Goal: Find specific page/section: Find specific page/section

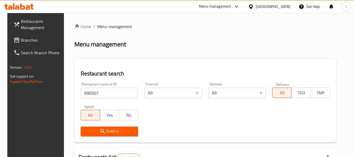
scroll to position [77, 0]
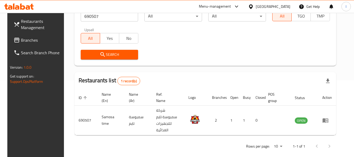
drag, startPoint x: 0, startPoint y: 0, endPoint x: 32, endPoint y: 37, distance: 49.2
click at [32, 37] on span "Branches" at bounding box center [41, 40] width 41 height 6
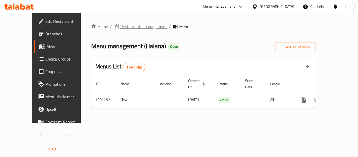
click at [124, 26] on span "Restaurants management" at bounding box center [143, 26] width 47 height 6
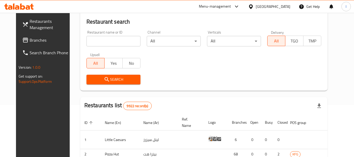
scroll to position [52, 0]
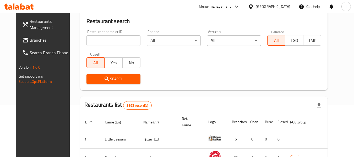
click at [105, 37] on input "search" at bounding box center [113, 40] width 54 height 10
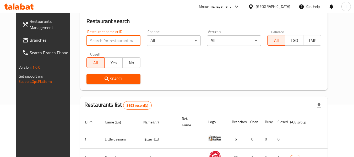
paste input "703401"
type input "703401"
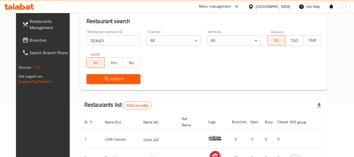
click at [107, 80] on span "Search" at bounding box center [114, 79] width 46 height 7
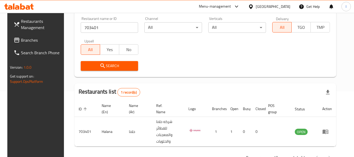
scroll to position [77, 0]
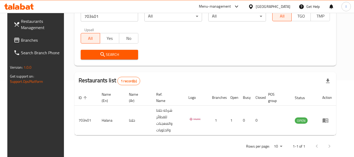
click at [26, 38] on span "Branches" at bounding box center [41, 40] width 41 height 6
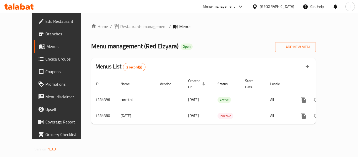
click at [114, 30] on div "Home / Restaurants management / Menus Menu management ( Red Elzyara ) Open Add …" at bounding box center [203, 75] width 225 height 105
click at [120, 26] on span "Restaurants management" at bounding box center [143, 26] width 47 height 6
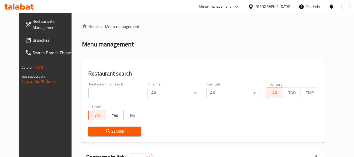
click at [114, 91] on input "search" at bounding box center [114, 93] width 53 height 10
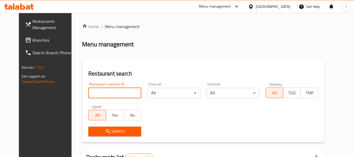
paste input "695630"
type input "695630"
click button "Search" at bounding box center [114, 132] width 53 height 10
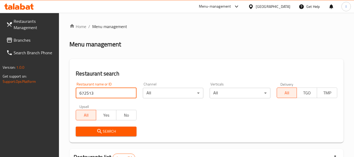
scroll to position [70, 0]
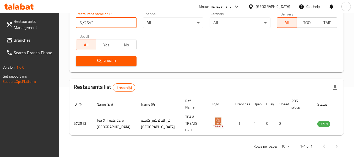
click at [34, 37] on span "Branches" at bounding box center [34, 40] width 41 height 6
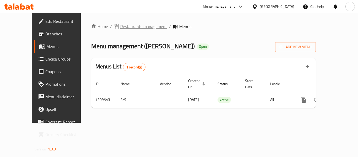
click at [120, 26] on span "Restaurants management" at bounding box center [143, 26] width 47 height 6
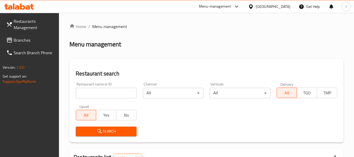
click at [107, 93] on input "search" at bounding box center [106, 93] width 61 height 10
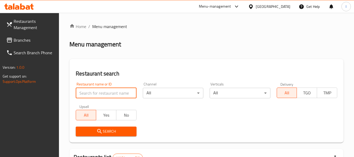
click at [107, 93] on input "search" at bounding box center [106, 93] width 61 height 10
paste input "705282"
type input "705282"
click button "Search" at bounding box center [106, 132] width 61 height 10
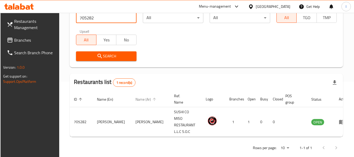
scroll to position [77, 0]
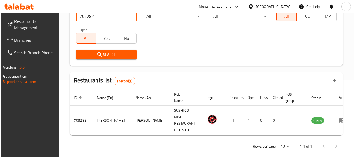
drag, startPoint x: 36, startPoint y: 41, endPoint x: 40, endPoint y: 41, distance: 3.9
click at [36, 41] on span "Branches" at bounding box center [34, 40] width 41 height 6
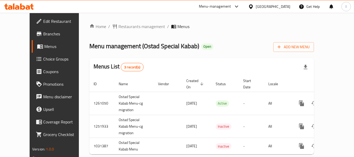
click at [118, 26] on span "Restaurants management" at bounding box center [141, 26] width 47 height 6
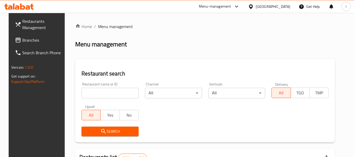
click at [106, 90] on input "search" at bounding box center [109, 93] width 57 height 10
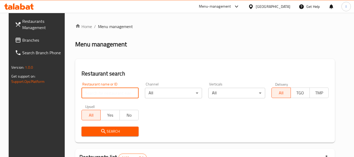
paste input "661353"
type input "661353"
click button "Search" at bounding box center [109, 132] width 57 height 10
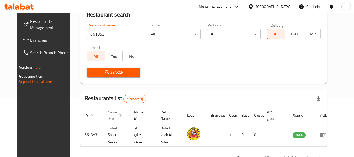
scroll to position [70, 0]
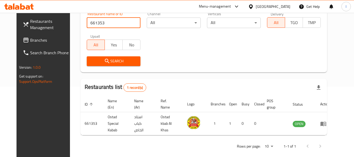
click at [39, 44] on link "Branches" at bounding box center [47, 40] width 57 height 13
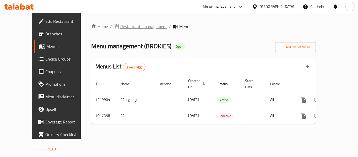
click at [120, 26] on span "Restaurants management" at bounding box center [143, 26] width 47 height 6
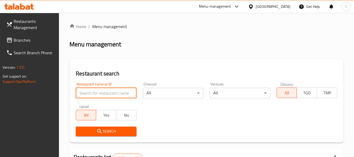
click at [105, 94] on input "search" at bounding box center [106, 93] width 61 height 10
paste input "660857"
type input "660857"
click button "Search" at bounding box center [106, 132] width 61 height 10
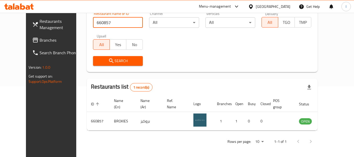
scroll to position [72, 0]
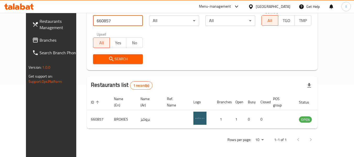
drag, startPoint x: 20, startPoint y: 41, endPoint x: 32, endPoint y: 41, distance: 12.6
click at [40, 41] on span "Branches" at bounding box center [60, 40] width 41 height 6
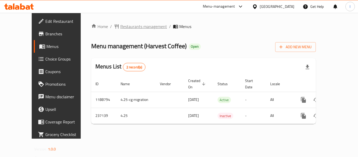
click at [127, 28] on span "Restaurants management" at bounding box center [143, 26] width 47 height 6
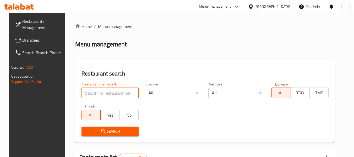
click at [116, 91] on input "search" at bounding box center [109, 93] width 57 height 10
paste input "626755"
type input "626755"
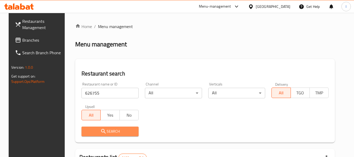
click at [119, 132] on span "Search" at bounding box center [110, 131] width 49 height 7
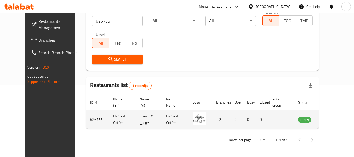
scroll to position [72, 0]
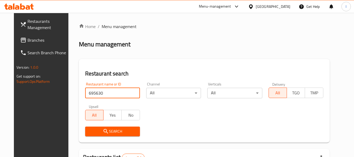
scroll to position [70, 0]
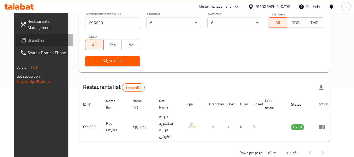
click at [28, 38] on span "Branches" at bounding box center [48, 40] width 41 height 6
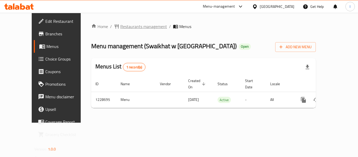
click at [130, 29] on span "Restaurants management" at bounding box center [143, 26] width 47 height 6
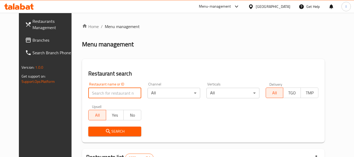
click at [90, 90] on input "search" at bounding box center [114, 93] width 53 height 10
paste input "676520"
type input "676520"
click button "Search" at bounding box center [114, 132] width 53 height 10
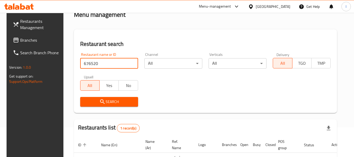
scroll to position [72, 0]
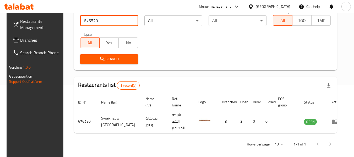
click at [33, 38] on span "Branches" at bounding box center [40, 40] width 41 height 6
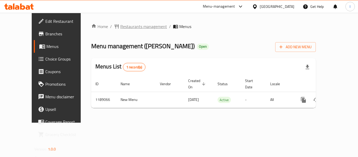
click at [120, 26] on span "Restaurants management" at bounding box center [143, 26] width 47 height 6
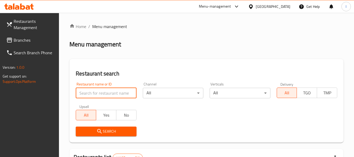
click at [119, 90] on input "search" at bounding box center [106, 93] width 61 height 10
paste input "667202"
type input "667202"
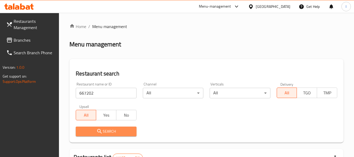
click at [116, 132] on span "Search" at bounding box center [106, 131] width 52 height 7
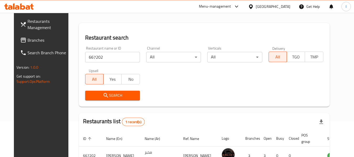
scroll to position [70, 0]
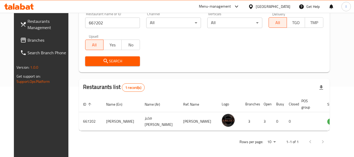
click at [43, 42] on span "Branches" at bounding box center [48, 40] width 41 height 6
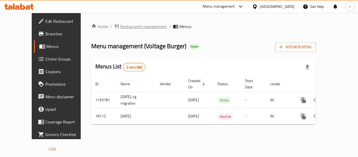
click at [123, 24] on span "Restaurants management" at bounding box center [143, 26] width 47 height 6
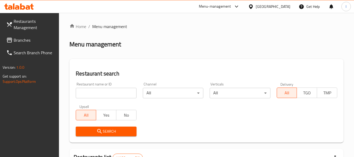
click at [105, 90] on input "search" at bounding box center [106, 93] width 61 height 10
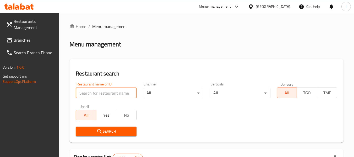
paste input "9903"
type input "9903"
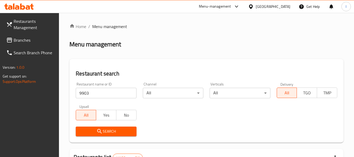
click at [124, 128] on button "Search" at bounding box center [106, 132] width 61 height 10
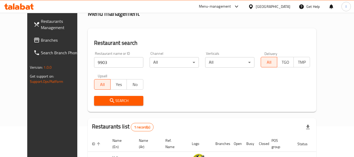
scroll to position [72, 0]
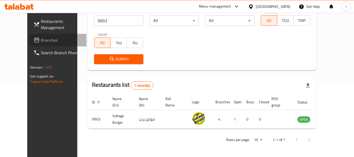
click at [41, 38] on span "Branches" at bounding box center [61, 40] width 41 height 6
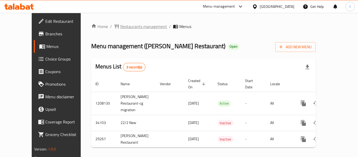
click at [126, 29] on span "Restaurants management" at bounding box center [143, 26] width 47 height 6
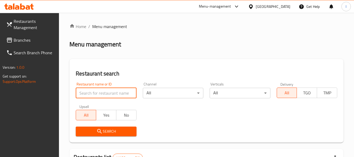
click at [114, 95] on input "search" at bounding box center [106, 93] width 61 height 10
paste input "15078"
type input "15078"
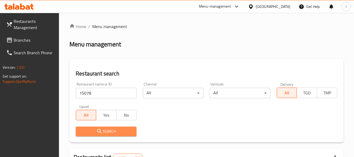
click at [114, 130] on span "Search" at bounding box center [106, 131] width 52 height 7
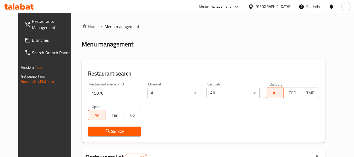
scroll to position [70, 0]
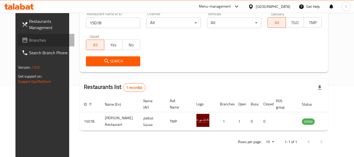
click at [29, 41] on span "Branches" at bounding box center [49, 40] width 41 height 6
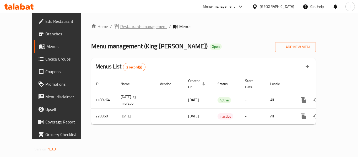
click at [123, 26] on span "Restaurants management" at bounding box center [143, 26] width 47 height 6
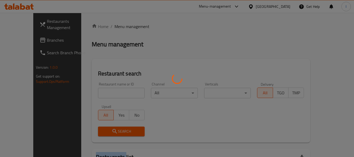
click at [123, 26] on div at bounding box center [177, 78] width 354 height 157
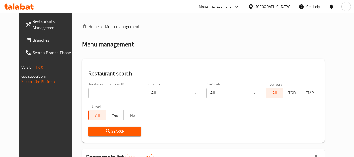
click at [107, 88] on input "search" at bounding box center [114, 93] width 53 height 10
click at [112, 93] on input "search" at bounding box center [114, 93] width 53 height 10
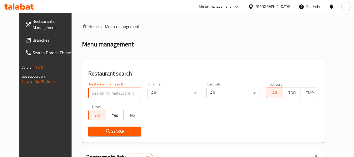
paste input "625896"
type input "625896"
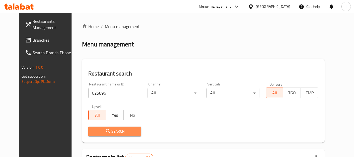
click at [111, 129] on span "Search" at bounding box center [114, 131] width 44 height 7
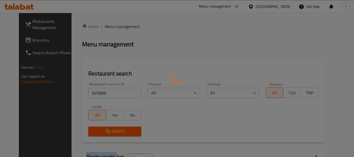
click at [111, 129] on div at bounding box center [177, 78] width 354 height 157
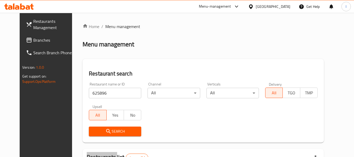
scroll to position [64, 0]
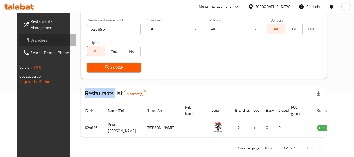
click at [30, 41] on span "Branches" at bounding box center [50, 40] width 41 height 6
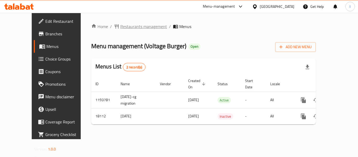
click at [120, 25] on span "Restaurants management" at bounding box center [143, 26] width 47 height 6
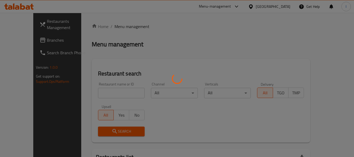
click at [103, 91] on div at bounding box center [177, 78] width 354 height 157
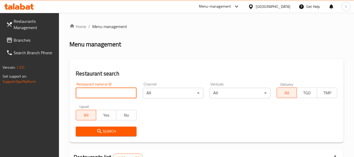
drag, startPoint x: 103, startPoint y: 91, endPoint x: 95, endPoint y: 90, distance: 8.4
click at [95, 90] on input "search" at bounding box center [106, 93] width 61 height 10
paste input "9903"
type input "9903"
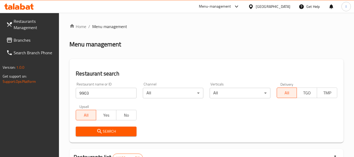
click at [100, 135] on button "Search" at bounding box center [106, 132] width 61 height 10
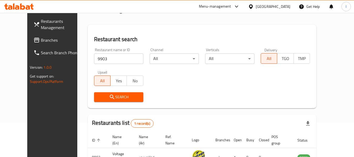
scroll to position [72, 0]
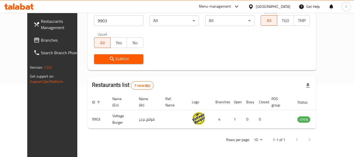
click at [41, 41] on span "Branches" at bounding box center [61, 40] width 41 height 6
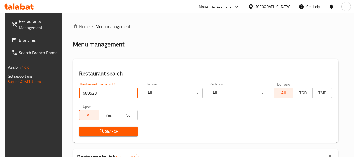
scroll to position [72, 0]
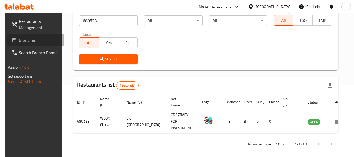
click at [34, 40] on span "Branches" at bounding box center [39, 40] width 41 height 6
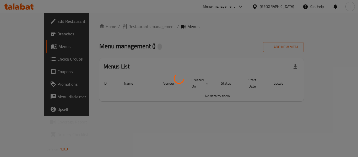
click at [119, 28] on div at bounding box center [179, 78] width 358 height 157
click at [119, 27] on div at bounding box center [179, 78] width 358 height 157
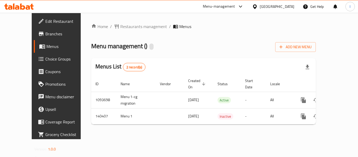
click at [120, 27] on span "Restaurants management" at bounding box center [143, 26] width 47 height 6
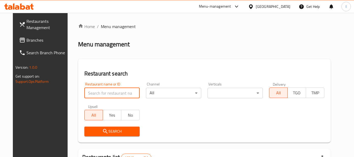
click at [103, 91] on input "search" at bounding box center [111, 93] width 55 height 10
paste input "612073"
type input "612073"
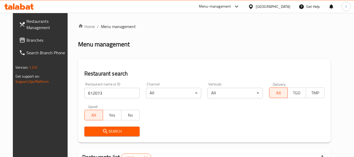
click at [112, 128] on span "Search" at bounding box center [112, 131] width 47 height 7
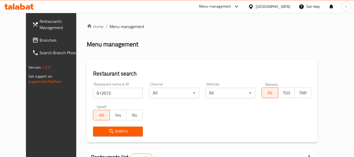
scroll to position [64, 0]
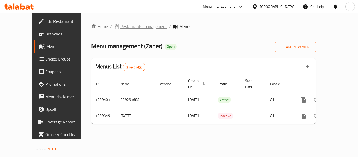
click at [127, 25] on span "Restaurants management" at bounding box center [143, 26] width 47 height 6
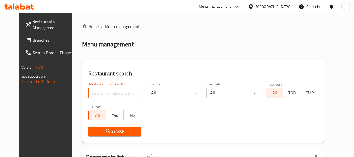
paste input "701311"
type input "701311"
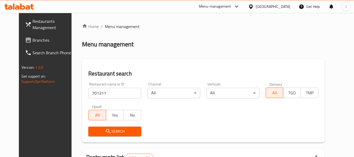
click at [107, 128] on button "Search" at bounding box center [114, 132] width 53 height 10
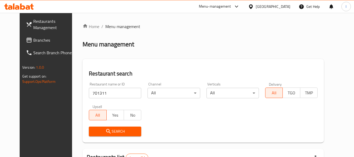
scroll to position [70, 0]
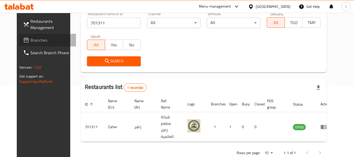
click at [24, 40] on icon at bounding box center [26, 40] width 5 height 5
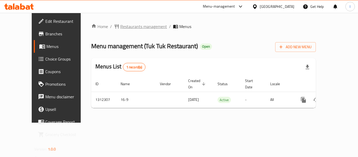
click at [122, 30] on span "Restaurants management" at bounding box center [143, 26] width 47 height 6
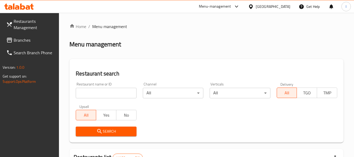
click at [102, 92] on input "search" at bounding box center [106, 93] width 61 height 10
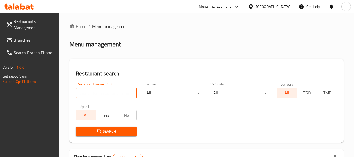
paste input "706024"
type input "706024"
click button "Search" at bounding box center [106, 132] width 61 height 10
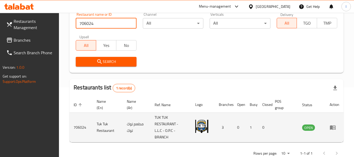
scroll to position [83, 0]
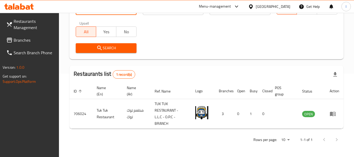
click at [24, 45] on link "Branches" at bounding box center [30, 40] width 57 height 13
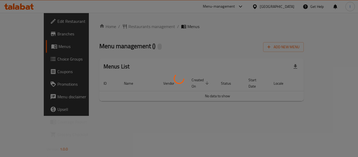
click at [131, 29] on div at bounding box center [179, 78] width 358 height 157
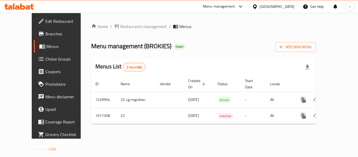
click at [125, 25] on span "Restaurants management" at bounding box center [143, 26] width 47 height 6
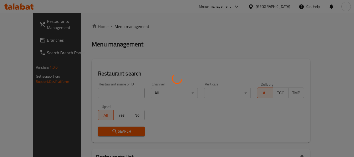
click at [111, 90] on div at bounding box center [177, 78] width 354 height 157
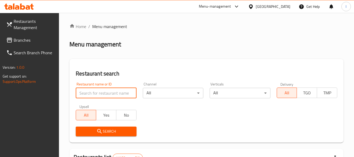
click at [112, 94] on input "search" at bounding box center [106, 93] width 61 height 10
paste input "660857"
type input "660857"
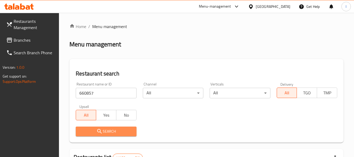
click at [124, 129] on span "Search" at bounding box center [106, 131] width 52 height 7
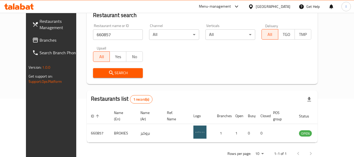
scroll to position [64, 0]
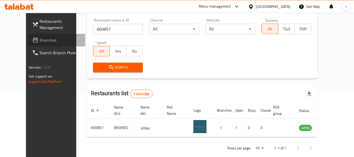
click at [28, 45] on link "Branches" at bounding box center [56, 40] width 57 height 13
click at [28, 44] on link "Branches" at bounding box center [56, 40] width 57 height 13
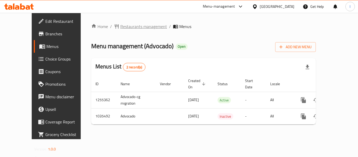
click at [126, 23] on span "Restaurants management" at bounding box center [143, 26] width 47 height 6
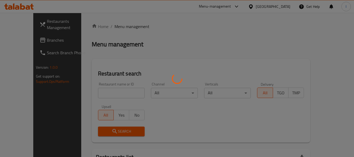
click at [111, 93] on div at bounding box center [177, 78] width 354 height 157
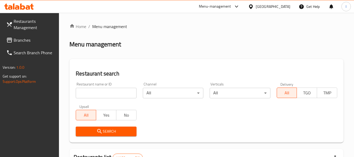
click at [117, 92] on input "search" at bounding box center [106, 93] width 61 height 10
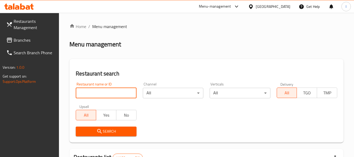
paste input "661635"
type input "661635"
click button "Search" at bounding box center [106, 132] width 61 height 10
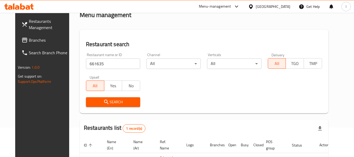
scroll to position [70, 0]
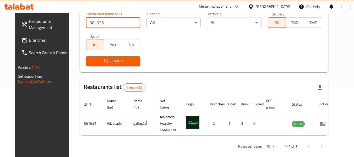
click at [42, 40] on span "Branches" at bounding box center [49, 40] width 41 height 6
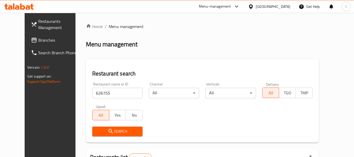
scroll to position [72, 0]
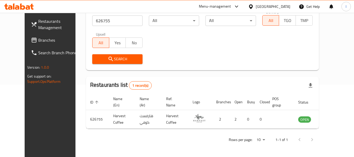
drag, startPoint x: 0, startPoint y: 0, endPoint x: 20, endPoint y: 42, distance: 46.8
click at [38, 42] on span "Branches" at bounding box center [58, 40] width 41 height 6
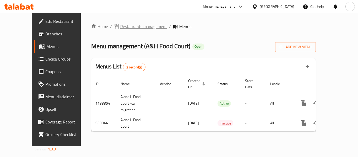
click at [128, 27] on span "Restaurants management" at bounding box center [143, 26] width 47 height 6
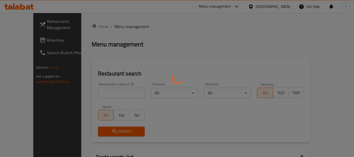
click at [109, 93] on div at bounding box center [177, 78] width 354 height 157
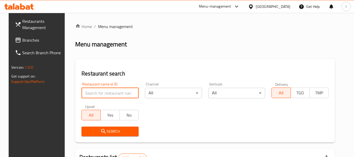
click at [109, 93] on input "search" at bounding box center [109, 93] width 57 height 10
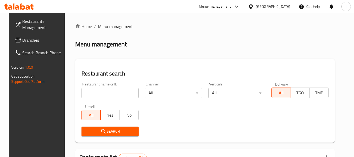
click at [109, 93] on input "search" at bounding box center [109, 93] width 57 height 10
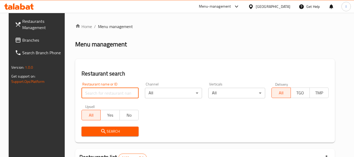
paste input "640200"
type input "640200"
click button "Search" at bounding box center [109, 132] width 57 height 10
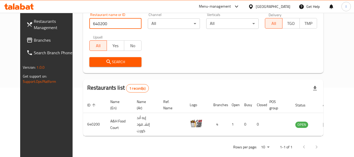
scroll to position [70, 0]
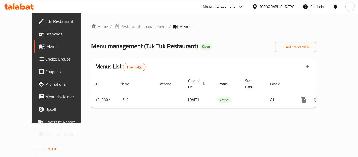
click at [177, 32] on div "Home / Restaurants management / Menus Menu management ( Tuk Tuk Restaurant ) Op…" at bounding box center [203, 67] width 225 height 89
click at [120, 26] on span "Restaurants management" at bounding box center [143, 26] width 47 height 6
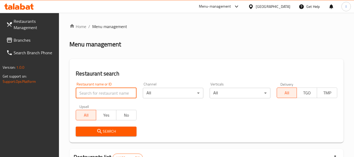
click at [114, 91] on input "search" at bounding box center [106, 93] width 61 height 10
paste input "706024"
type input "706024"
click button "Search" at bounding box center [106, 132] width 61 height 10
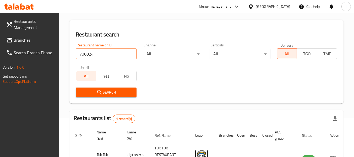
scroll to position [77, 0]
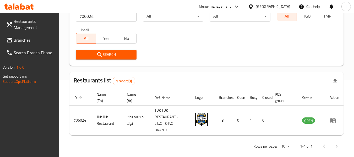
click at [223, 33] on div "Restaurant name or ID 706024 Restaurant name or ID Channel All ​ Verticals All …" at bounding box center [207, 32] width 268 height 60
click at [46, 43] on span "Branches" at bounding box center [34, 40] width 41 height 6
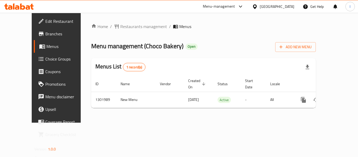
click at [138, 14] on div at bounding box center [179, 78] width 358 height 157
click at [131, 25] on span "Restaurants management" at bounding box center [143, 26] width 47 height 6
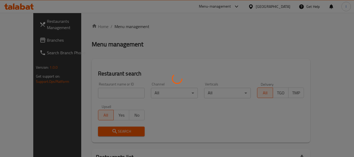
click at [105, 92] on div at bounding box center [177, 78] width 354 height 157
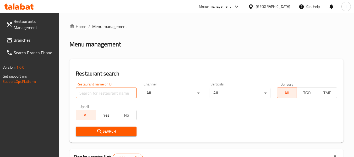
paste input "702255"
type input "702255"
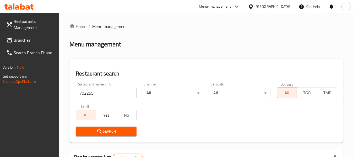
drag, startPoint x: 123, startPoint y: 129, endPoint x: 130, endPoint y: 127, distance: 7.2
click at [123, 129] on span "Search" at bounding box center [106, 131] width 52 height 7
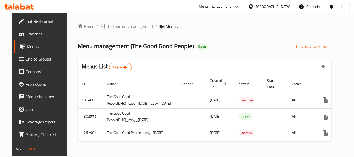
click at [128, 30] on div "Home / Restaurants management / Menus Menu management ( The Good Good People ) …" at bounding box center [205, 84] width 254 height 122
click at [128, 28] on span "Restaurants management" at bounding box center [130, 26] width 47 height 6
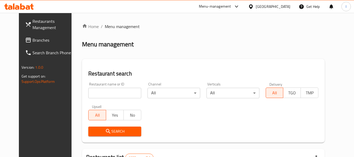
click at [98, 91] on input "search" at bounding box center [114, 93] width 53 height 10
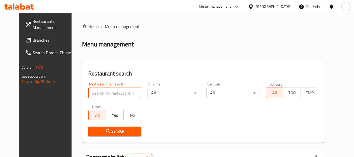
paste input "683494"
type input "683494"
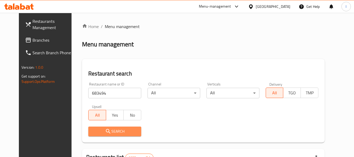
click at [111, 130] on span "Search" at bounding box center [114, 131] width 44 height 7
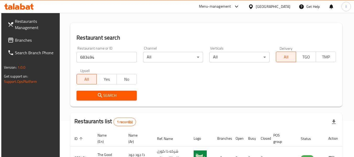
scroll to position [70, 0]
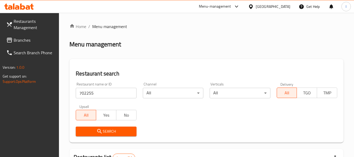
click at [17, 41] on span "Branches" at bounding box center [34, 40] width 41 height 6
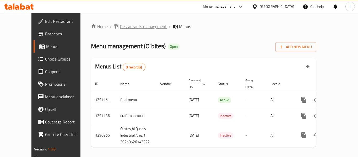
click at [120, 29] on span "Restaurants management" at bounding box center [143, 26] width 47 height 6
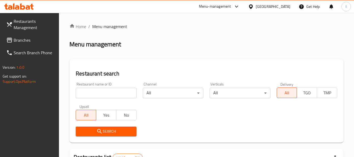
click at [103, 88] on input "search" at bounding box center [106, 93] width 61 height 10
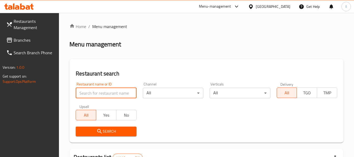
click at [109, 93] on input "search" at bounding box center [106, 93] width 61 height 10
paste input "698496"
type input "698496"
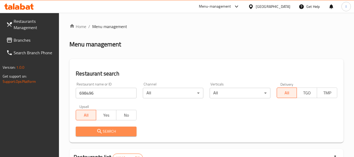
click at [125, 128] on button "Search" at bounding box center [106, 132] width 61 height 10
click at [125, 128] on div at bounding box center [177, 78] width 354 height 157
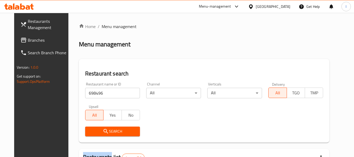
click at [28, 36] on link "Branches" at bounding box center [44, 40] width 57 height 13
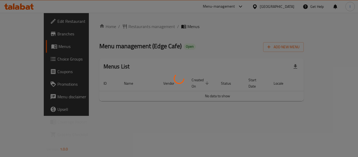
click at [122, 35] on div at bounding box center [179, 78] width 358 height 157
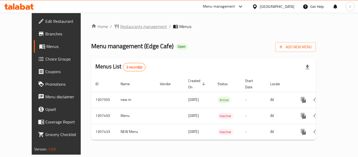
click at [120, 25] on span "Restaurants management" at bounding box center [143, 26] width 47 height 6
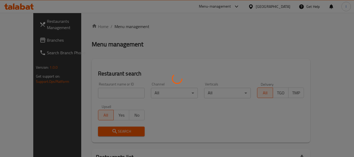
click at [107, 91] on div at bounding box center [177, 78] width 354 height 157
click at [113, 94] on div at bounding box center [177, 78] width 354 height 157
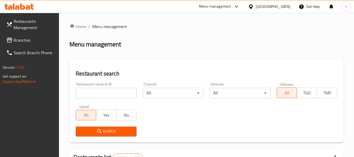
click at [118, 92] on input "search" at bounding box center [106, 93] width 61 height 10
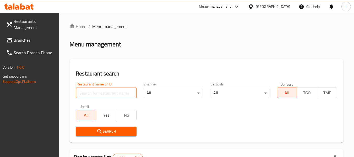
paste input "631207"
type input "631207"
click button "Search" at bounding box center [106, 132] width 61 height 10
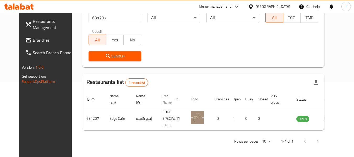
scroll to position [77, 0]
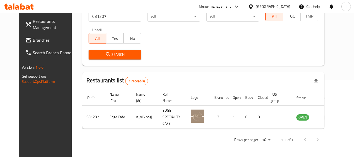
click at [52, 96] on div "Restaurants Management Branches Search Branch Phone Version: 1.0.0 Get support …" at bounding box center [48, 91] width 59 height 157
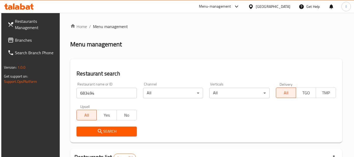
scroll to position [70, 0]
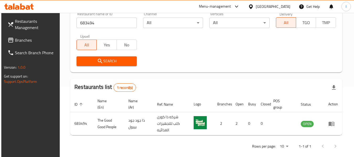
click at [13, 35] on link "Branches" at bounding box center [31, 40] width 57 height 13
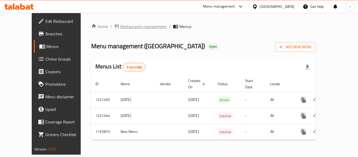
click at [120, 27] on span "Restaurants management" at bounding box center [143, 26] width 47 height 6
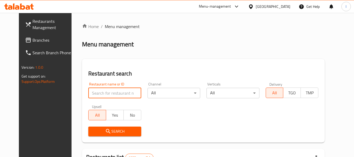
click at [111, 89] on input "search" at bounding box center [114, 93] width 53 height 10
paste input "625414"
type input "625414"
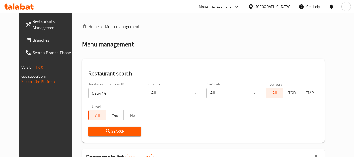
click at [121, 130] on span "Search" at bounding box center [114, 131] width 44 height 7
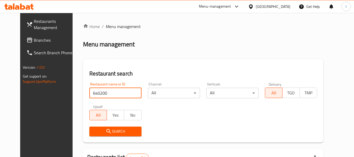
scroll to position [70, 0]
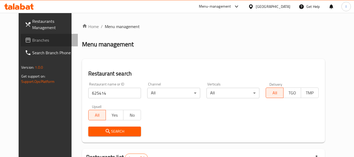
click at [21, 35] on link "Branches" at bounding box center [49, 40] width 57 height 13
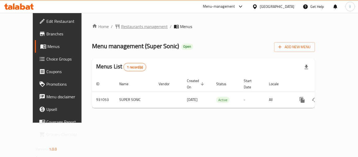
drag, startPoint x: 162, startPoint y: 29, endPoint x: 144, endPoint y: 28, distance: 17.4
click at [180, 29] on span "Menus" at bounding box center [186, 26] width 12 height 6
click at [121, 25] on span "Restaurants management" at bounding box center [144, 26] width 47 height 6
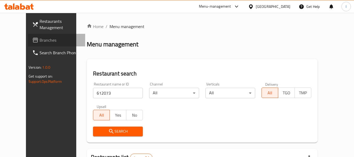
click at [40, 40] on span "Branches" at bounding box center [60, 40] width 41 height 6
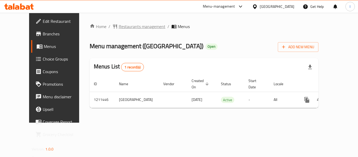
click at [131, 24] on span "Restaurants management" at bounding box center [142, 26] width 47 height 6
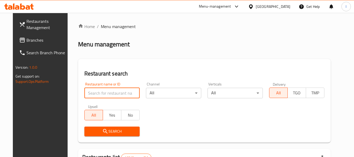
drag, startPoint x: 113, startPoint y: 91, endPoint x: 116, endPoint y: 90, distance: 2.7
click at [113, 91] on input "search" at bounding box center [111, 93] width 55 height 10
paste input "671361"
type input "671361"
click button "Search" at bounding box center [111, 132] width 55 height 10
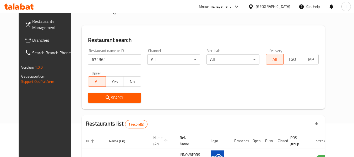
scroll to position [70, 0]
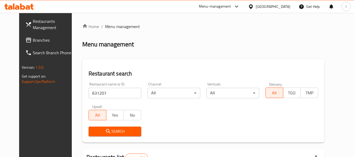
scroll to position [77, 0]
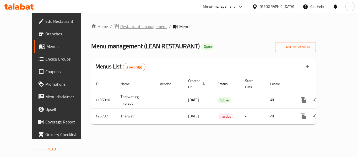
click at [125, 22] on div "Home / Restaurants management / Menus Menu management ( LEAN RESTAURANT ) Open …" at bounding box center [203, 76] width 245 height 126
click at [124, 27] on span "Restaurants management" at bounding box center [143, 26] width 47 height 6
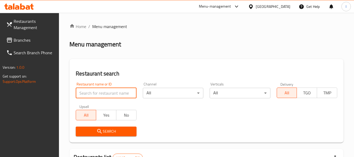
click at [100, 91] on input "search" at bounding box center [106, 93] width 61 height 10
paste input "609236"
type input "609236"
click button "Search" at bounding box center [106, 132] width 61 height 10
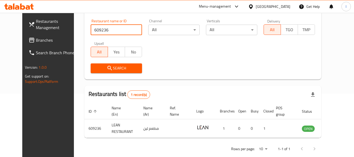
scroll to position [72, 0]
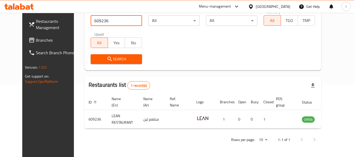
click at [36, 42] on span "Branches" at bounding box center [56, 40] width 41 height 6
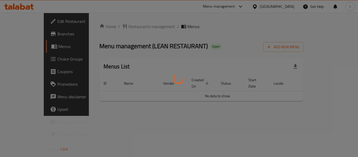
click at [96, 15] on div at bounding box center [179, 78] width 358 height 157
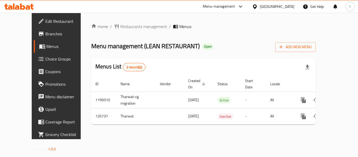
click at [34, 53] on link "Choice Groups" at bounding box center [63, 59] width 58 height 13
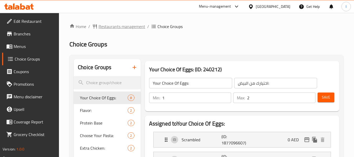
click at [117, 28] on span "Restaurants management" at bounding box center [121, 26] width 47 height 6
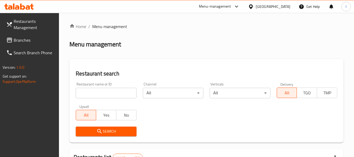
click at [101, 96] on input "search" at bounding box center [106, 93] width 61 height 10
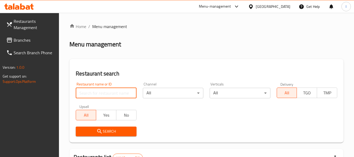
paste input "773409"
type input "773409"
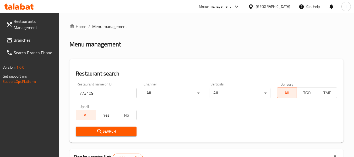
click at [117, 128] on button "Search" at bounding box center [106, 132] width 61 height 10
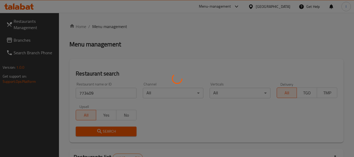
click at [43, 39] on div at bounding box center [177, 78] width 354 height 157
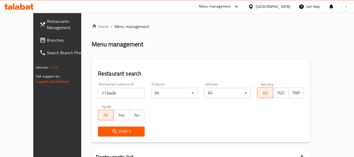
drag, startPoint x: 15, startPoint y: 38, endPoint x: 62, endPoint y: 51, distance: 48.3
click at [47, 38] on span "Branches" at bounding box center [67, 40] width 41 height 6
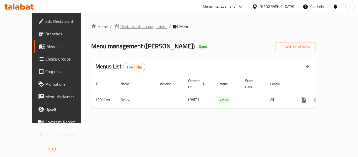
click at [131, 25] on span "Restaurants management" at bounding box center [143, 26] width 47 height 6
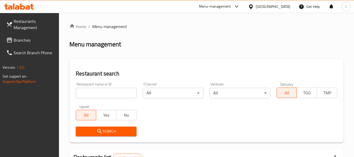
click at [94, 94] on input "search" at bounding box center [106, 93] width 61 height 10
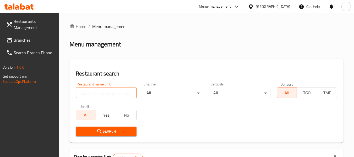
paste input "703387"
type input "703387"
click button "Search" at bounding box center [106, 132] width 61 height 10
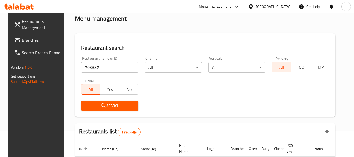
scroll to position [70, 0]
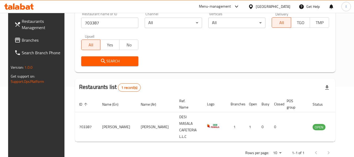
click at [22, 35] on link "Branches" at bounding box center [38, 40] width 57 height 13
